Goal: Find specific page/section: Find specific page/section

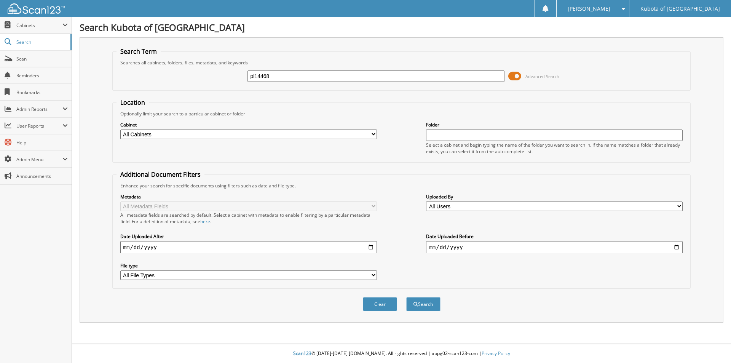
type input "pl14468"
click at [406, 297] on button "Search" at bounding box center [423, 304] width 34 height 14
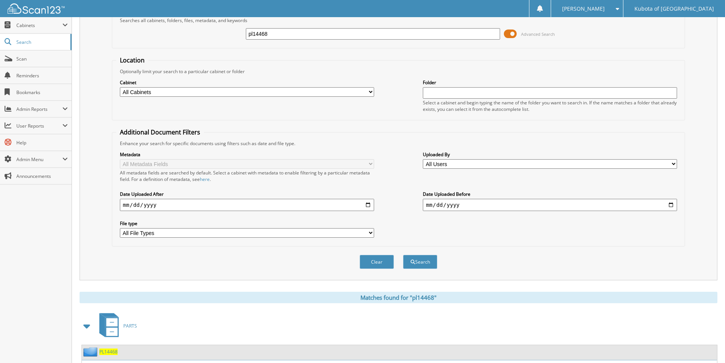
scroll to position [105, 0]
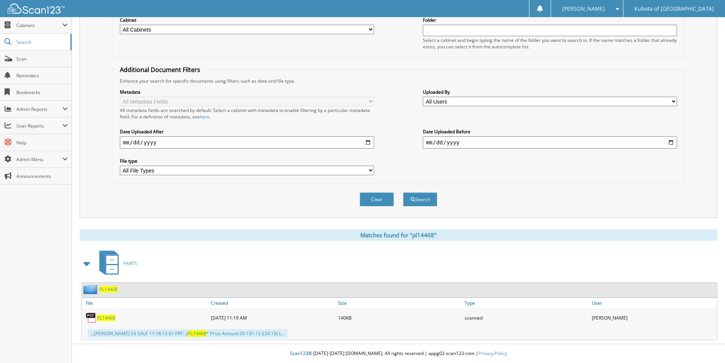
click at [106, 317] on span "PL14468" at bounding box center [106, 317] width 18 height 6
